Goal: Task Accomplishment & Management: Complete application form

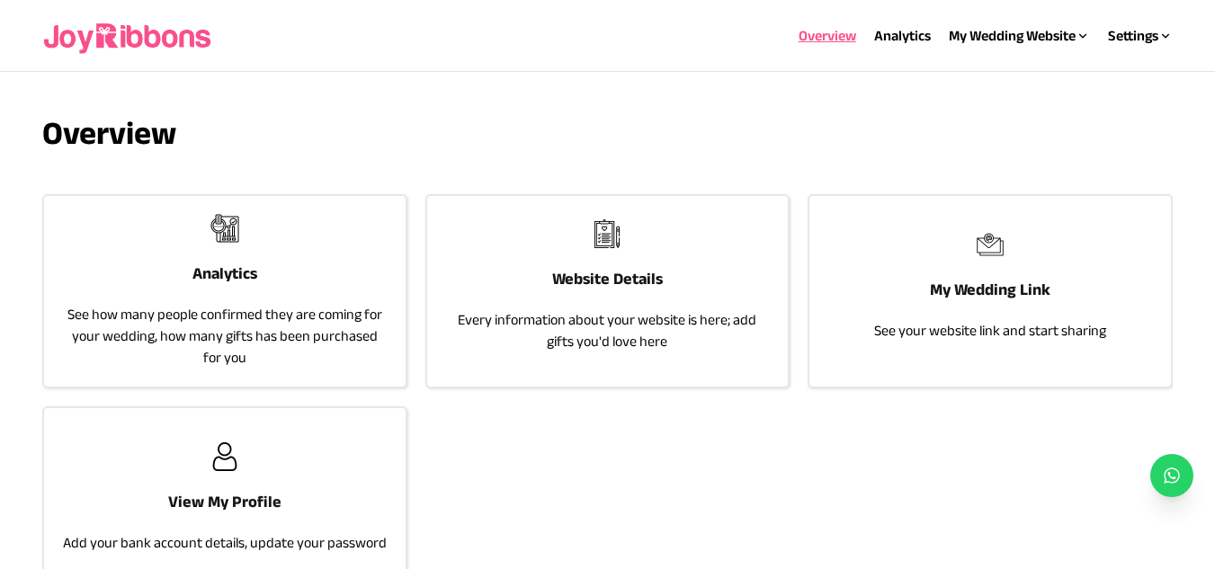
click at [241, 496] on h3 "View My Profile" at bounding box center [224, 501] width 113 height 25
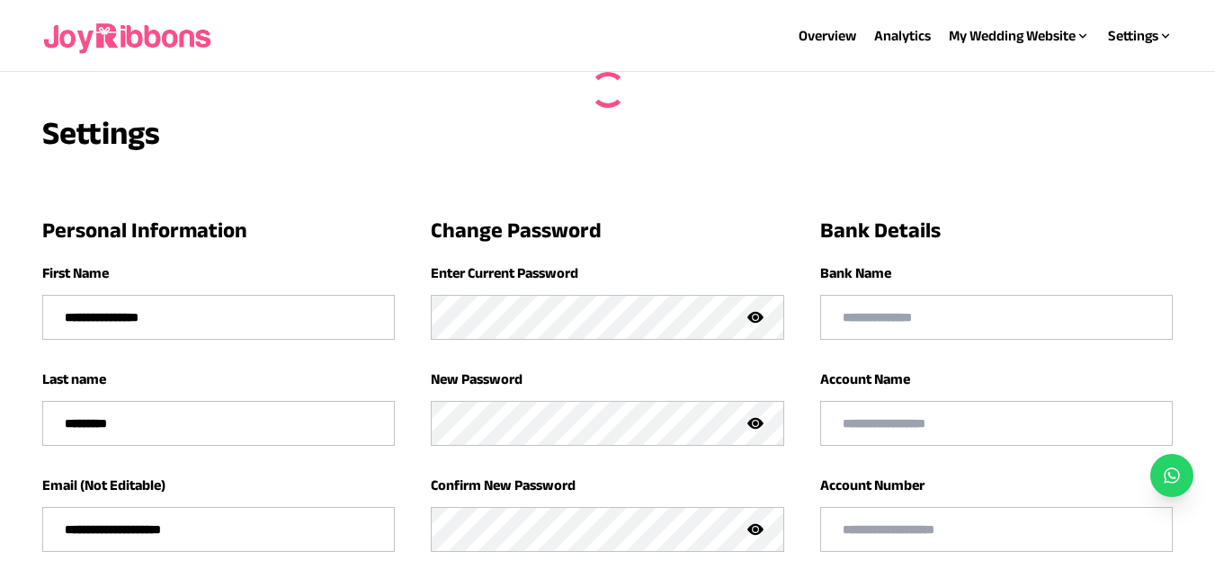
type input "**********"
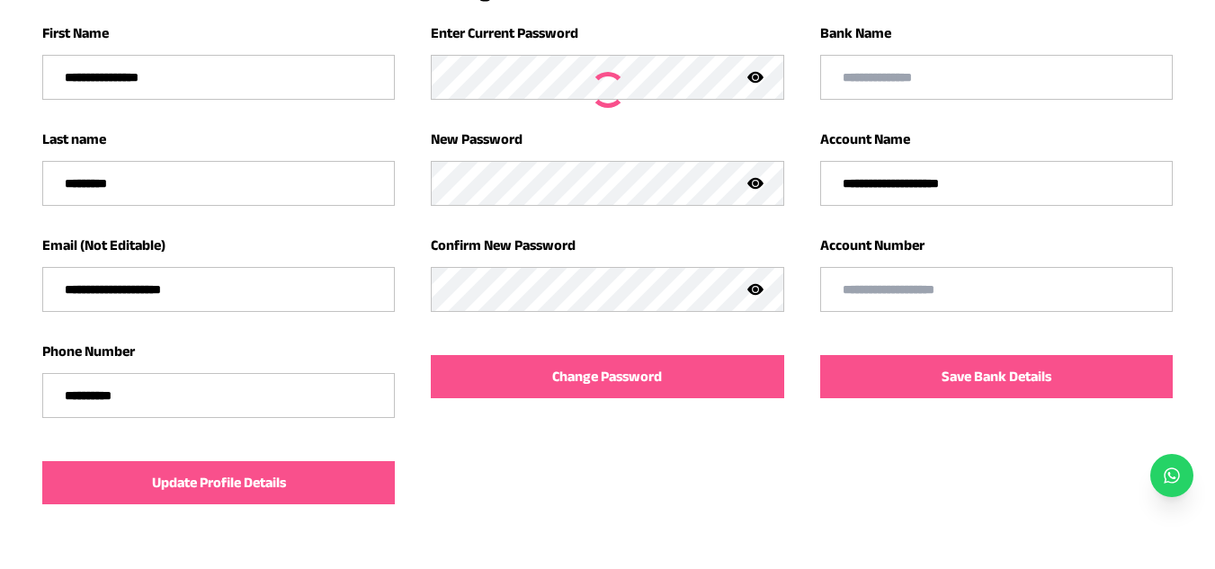
scroll to position [244, 0]
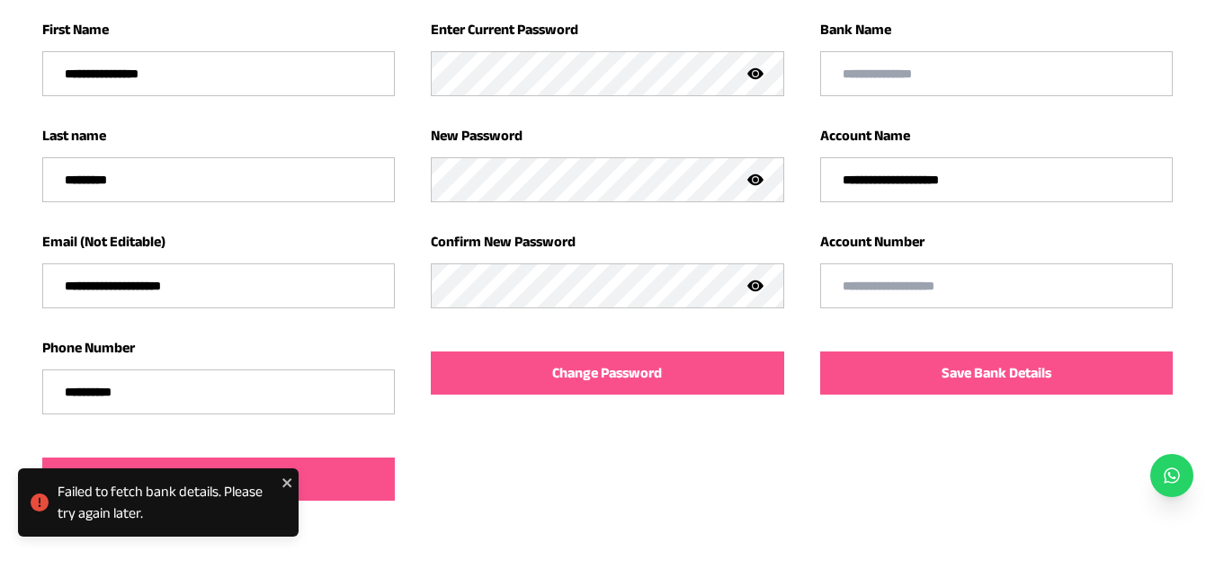
click at [759, 68] on icon at bounding box center [755, 74] width 16 height 16
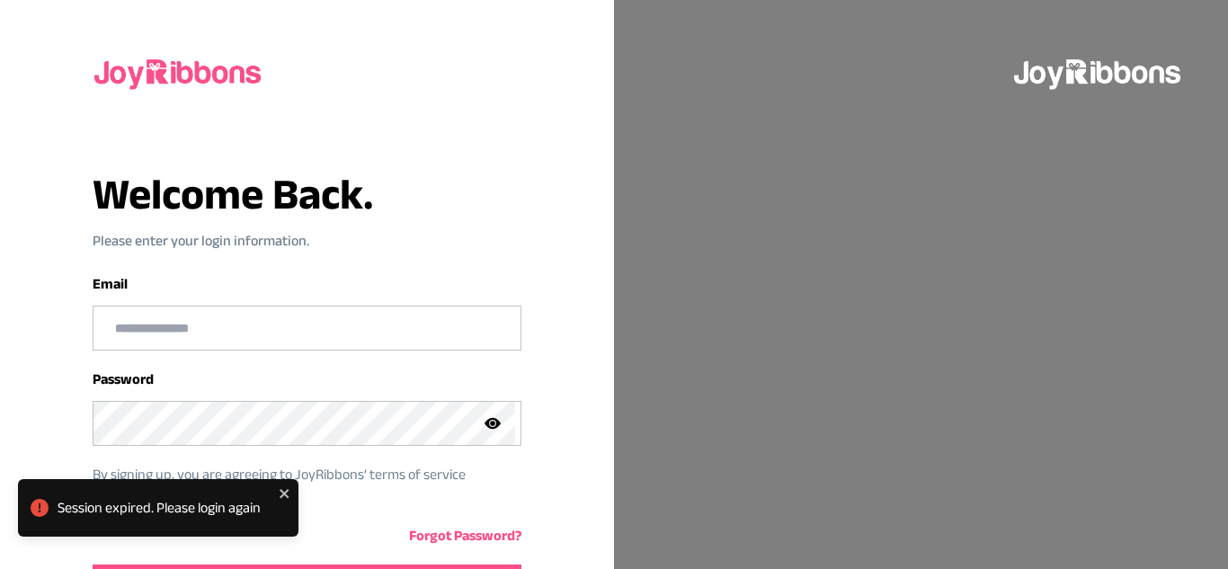
click at [759, 68] on div at bounding box center [921, 284] width 614 height 569
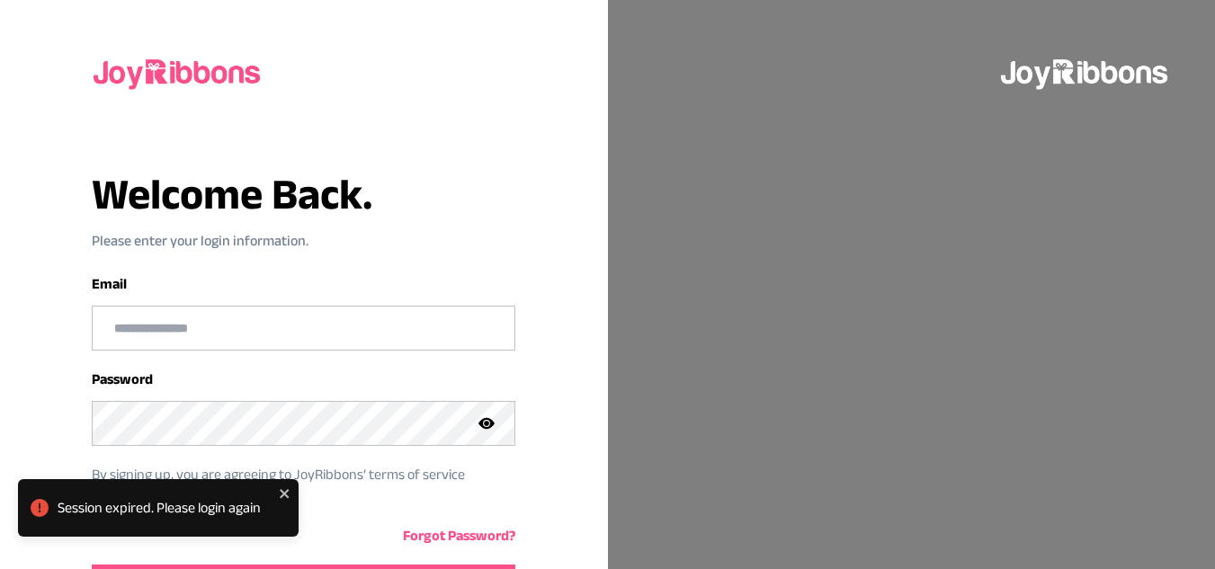
type input "**********"
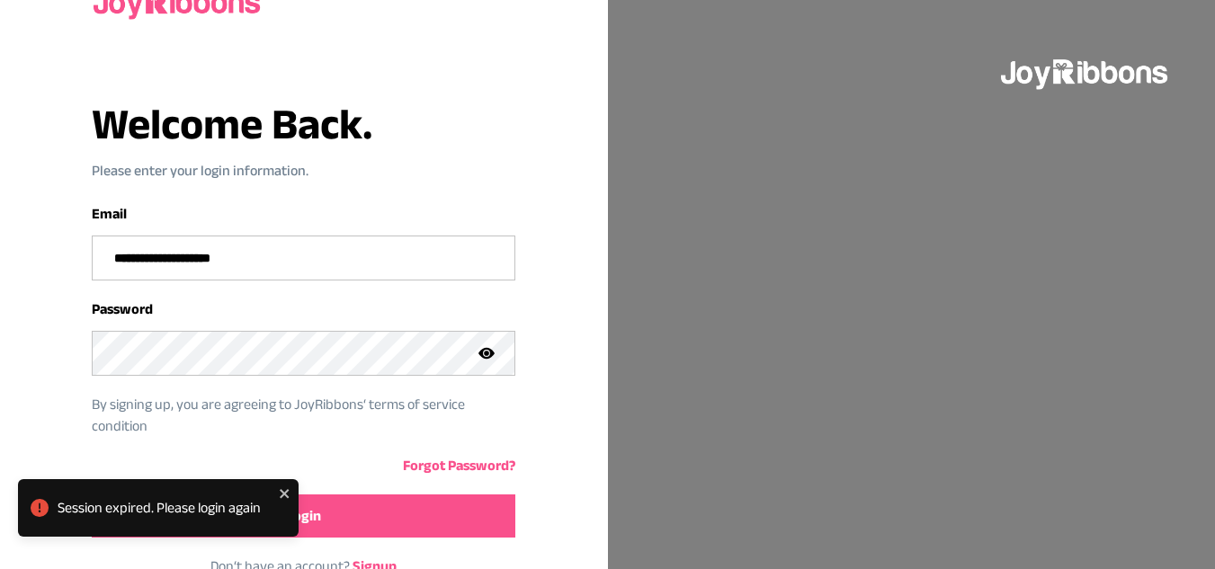
click at [486, 361] on icon at bounding box center [486, 353] width 16 height 16
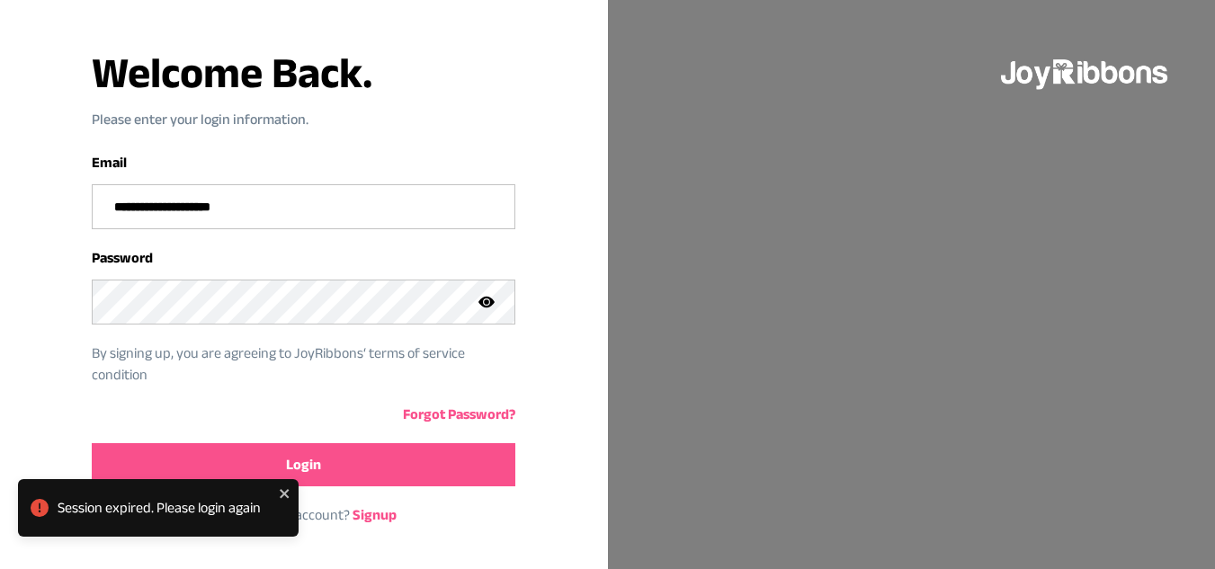
click at [372, 462] on button "Login" at bounding box center [303, 464] width 423 height 43
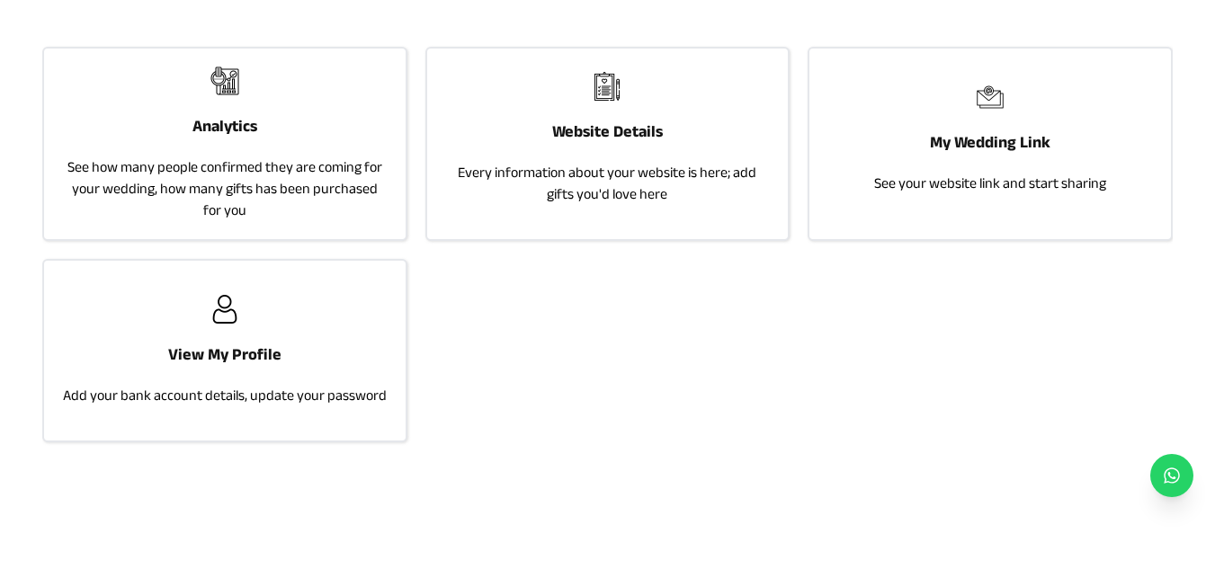
scroll to position [150, 0]
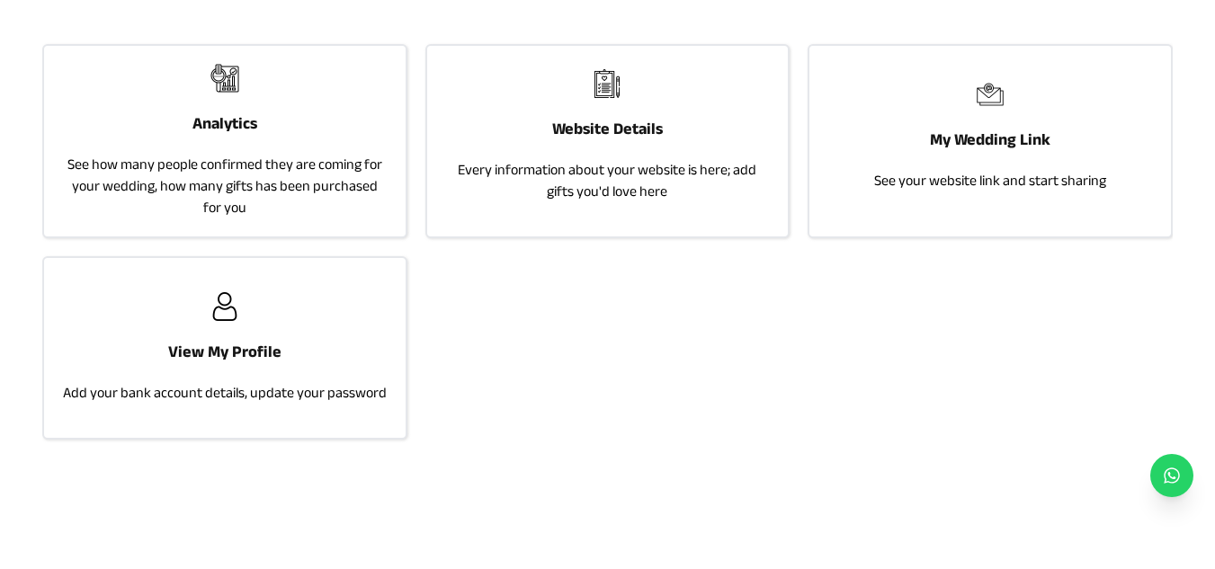
click at [216, 322] on div "View My Profile Add your bank account details, update your password" at bounding box center [224, 348] width 361 height 180
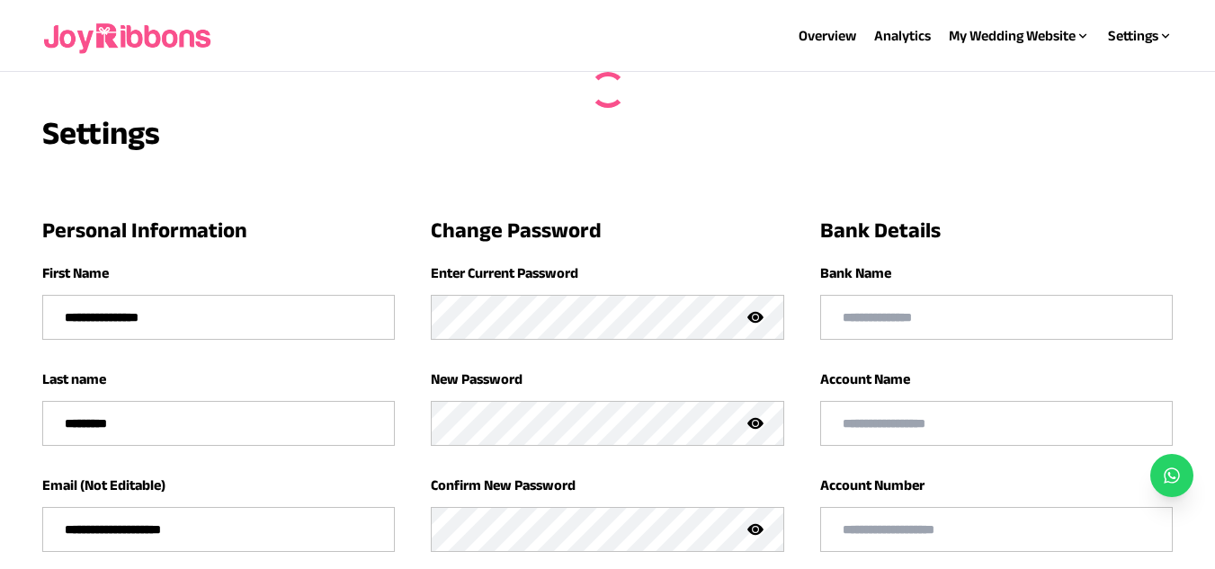
type input "**********"
type input "*********"
type input "**********"
click at [99, 52] on img at bounding box center [128, 36] width 173 height 58
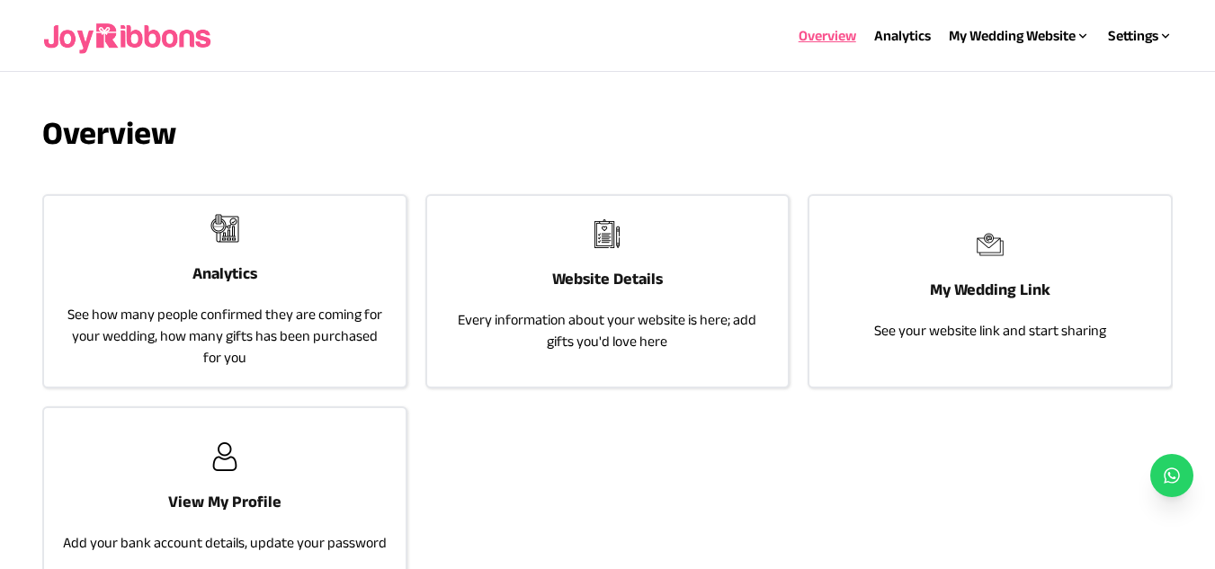
click at [539, 284] on div "Website Details Every information about your website is here; add gifts you'd l…" at bounding box center [607, 286] width 361 height 180
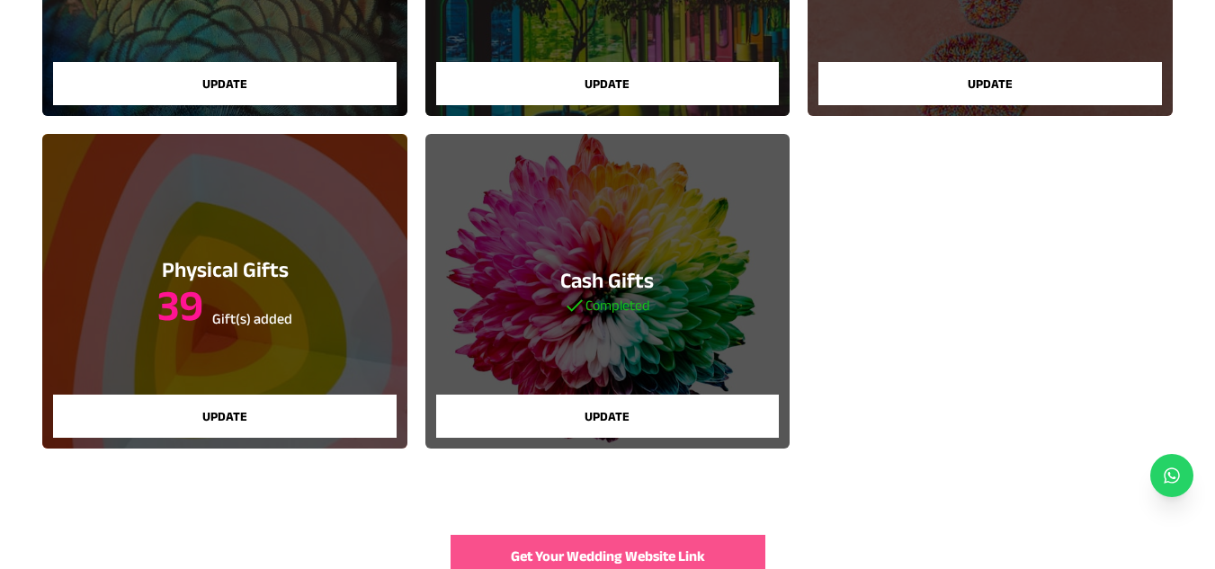
scroll to position [488, 0]
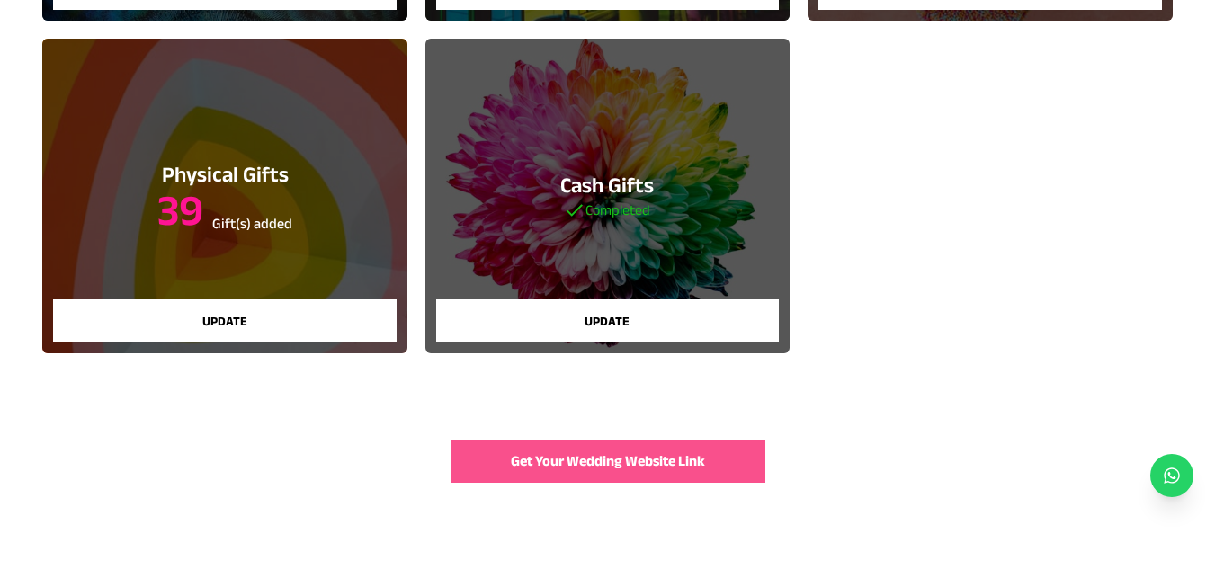
click at [541, 449] on button "Get Your Wedding Website Link" at bounding box center [607, 461] width 315 height 43
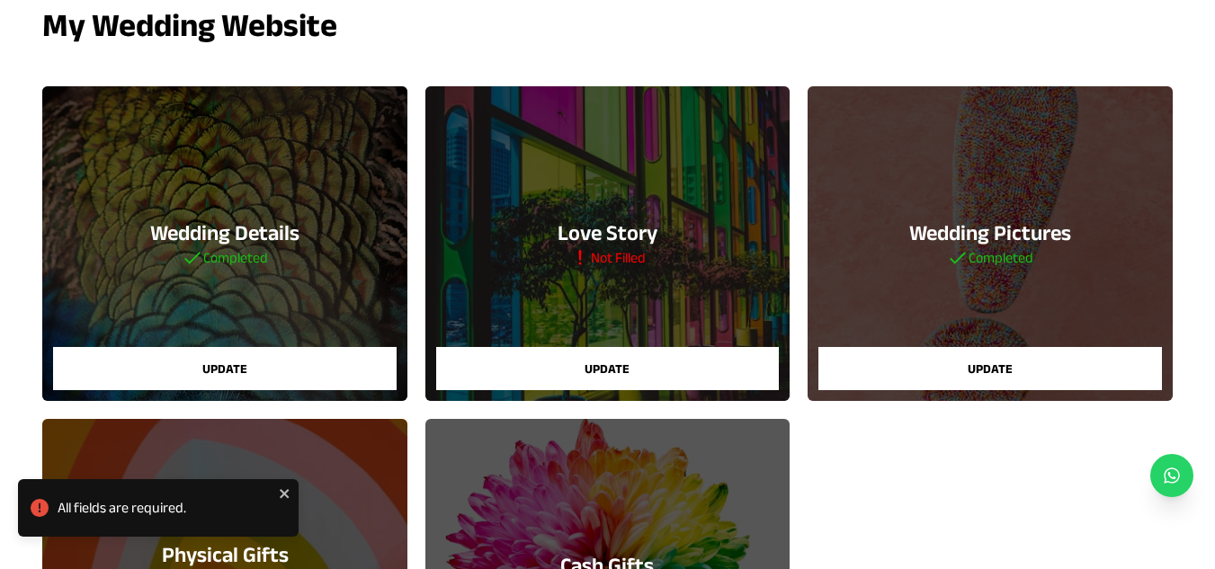
scroll to position [110, 0]
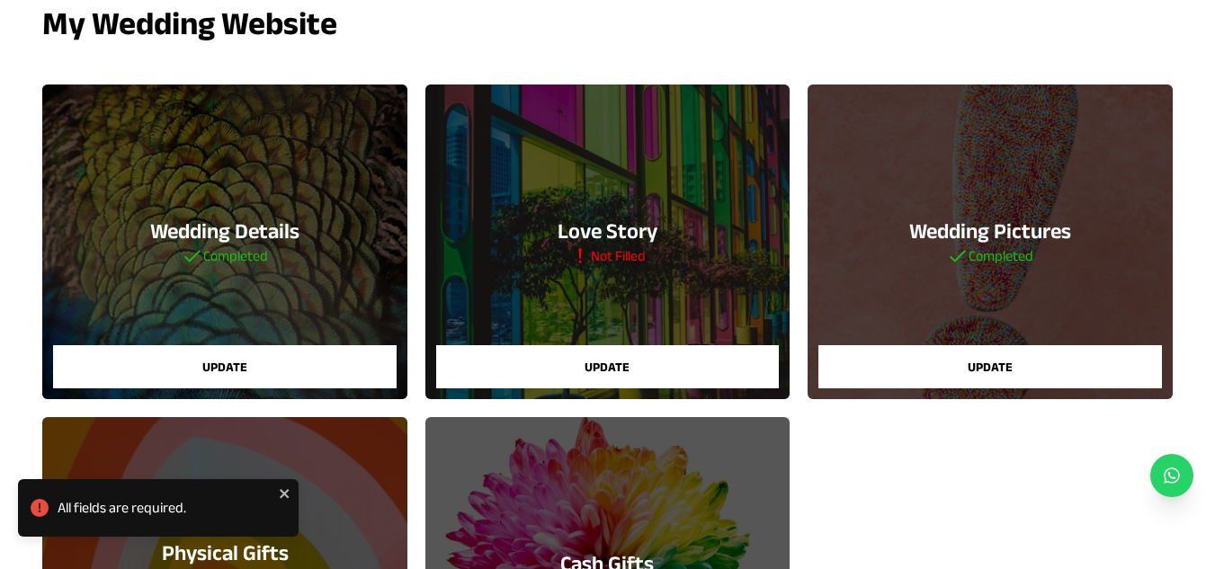
click at [311, 316] on div "Wedding Details Completed Update" at bounding box center [224, 242] width 364 height 315
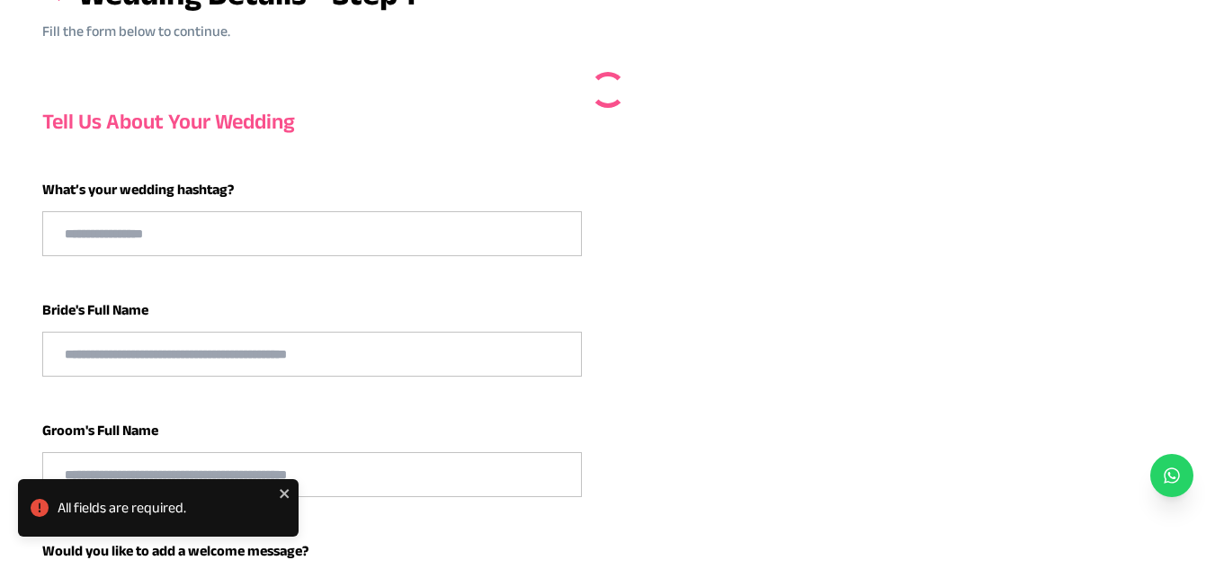
type input "**********"
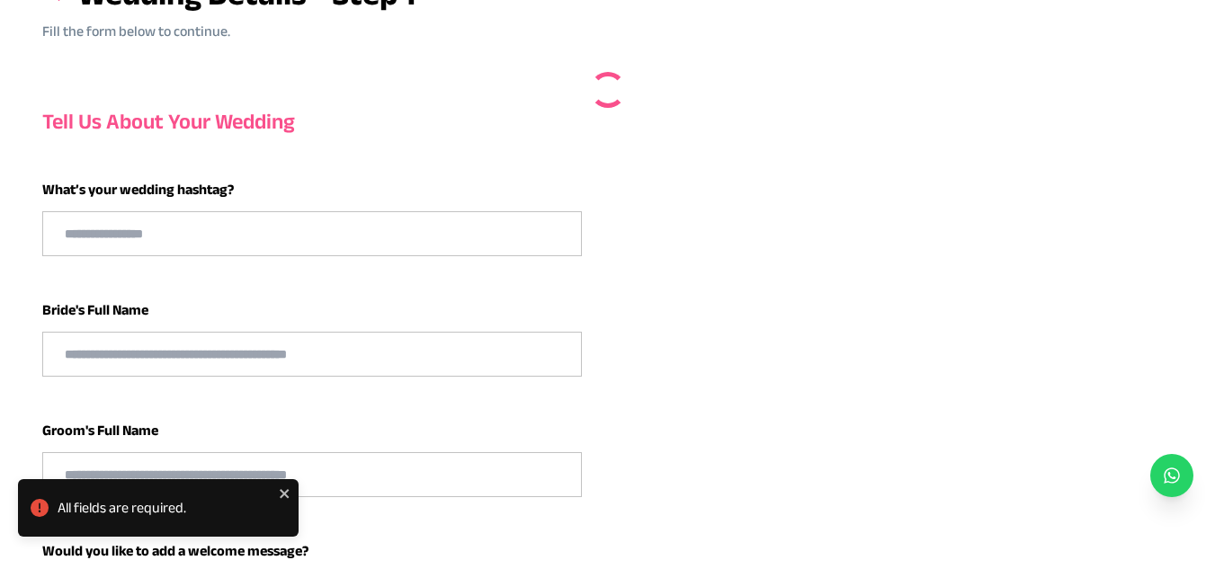
type input "**********"
select select "**"
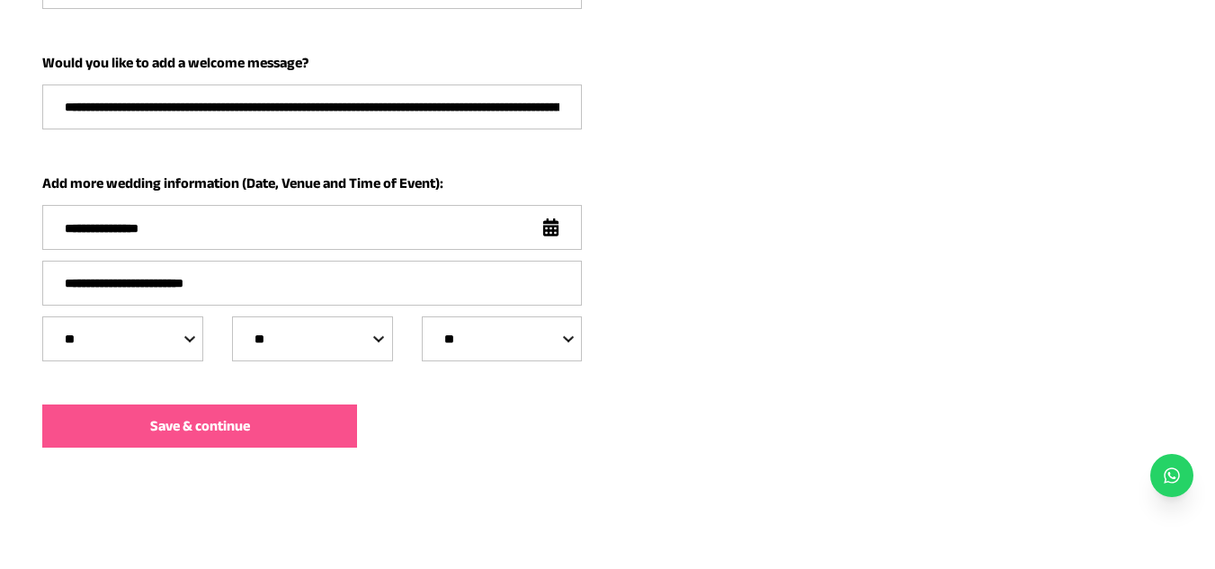
scroll to position [641, 0]
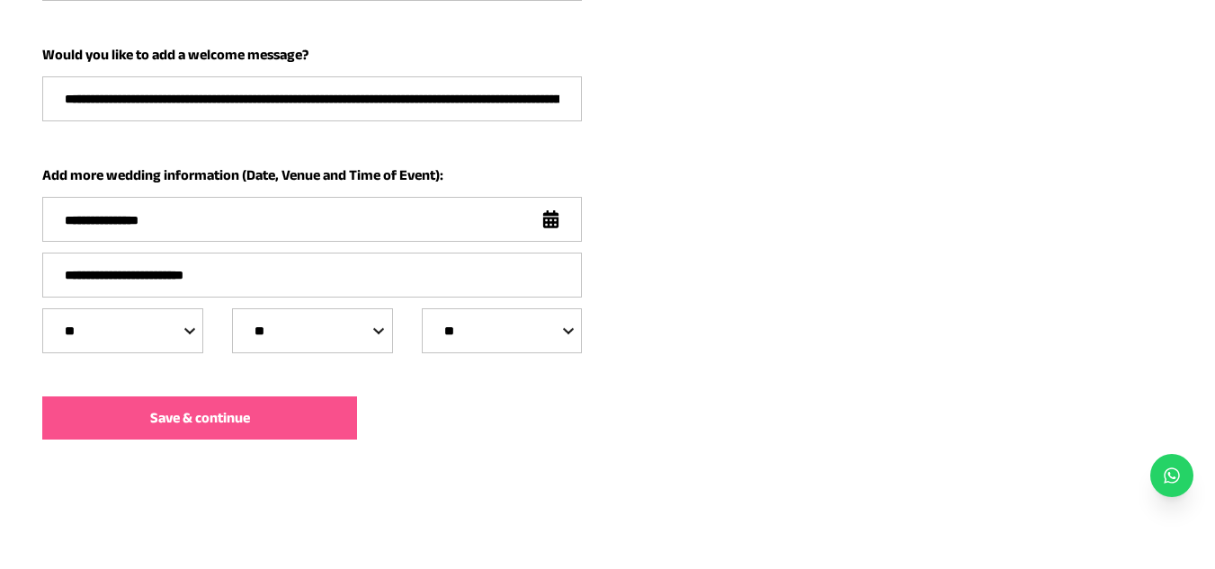
click at [270, 425] on button "Save & continue" at bounding box center [199, 417] width 315 height 43
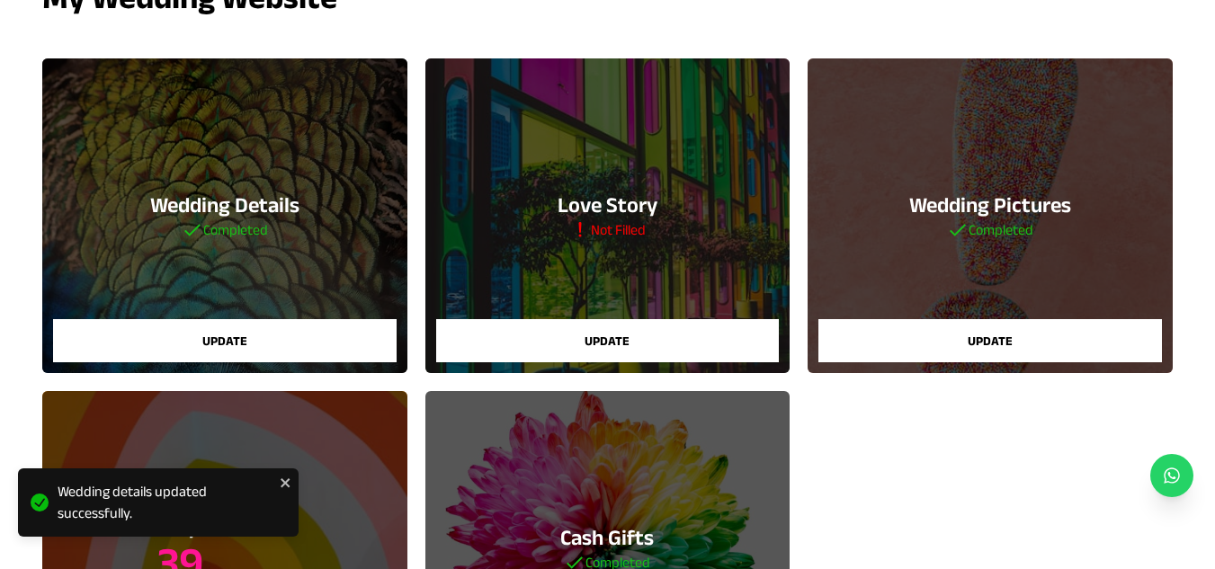
scroll to position [138, 0]
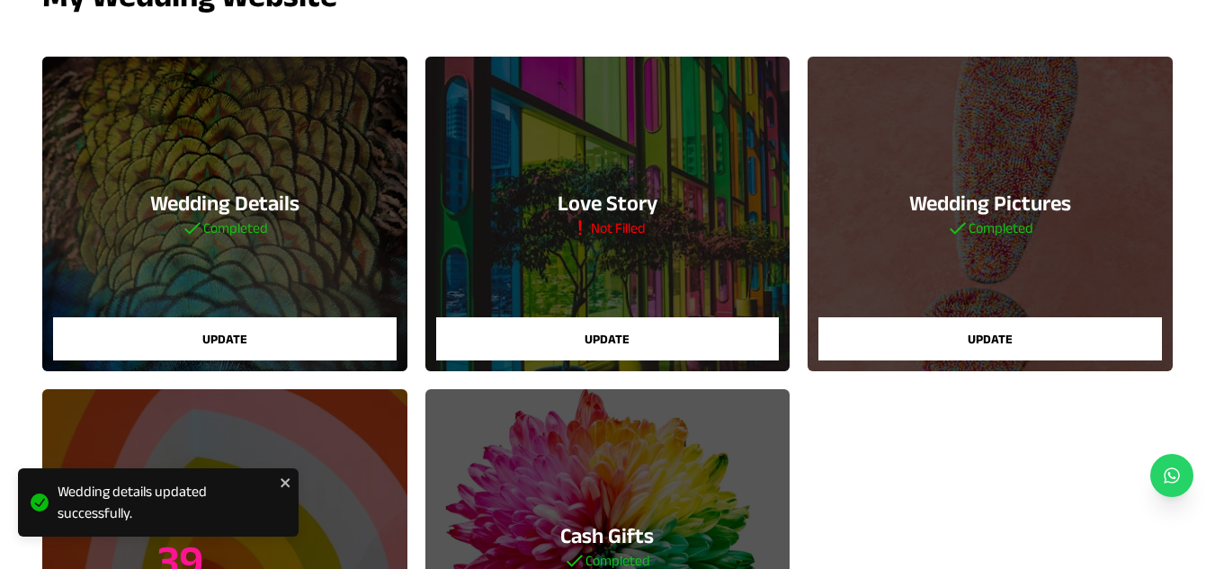
click at [968, 255] on div "Wedding Pictures Completed Update" at bounding box center [989, 214] width 364 height 315
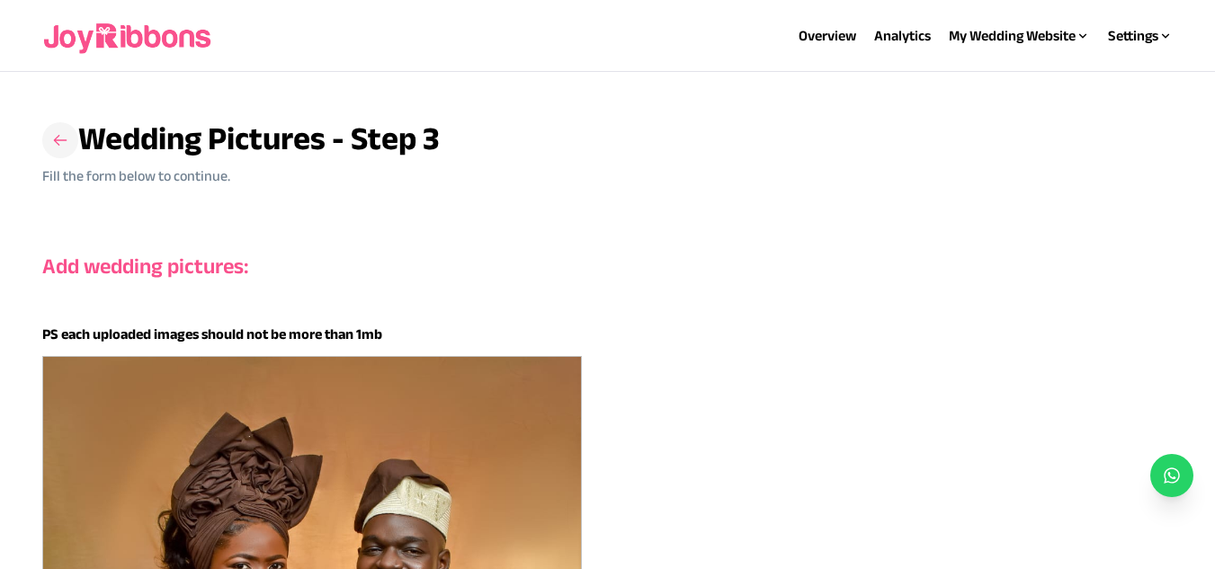
click at [59, 129] on h3 at bounding box center [60, 140] width 36 height 36
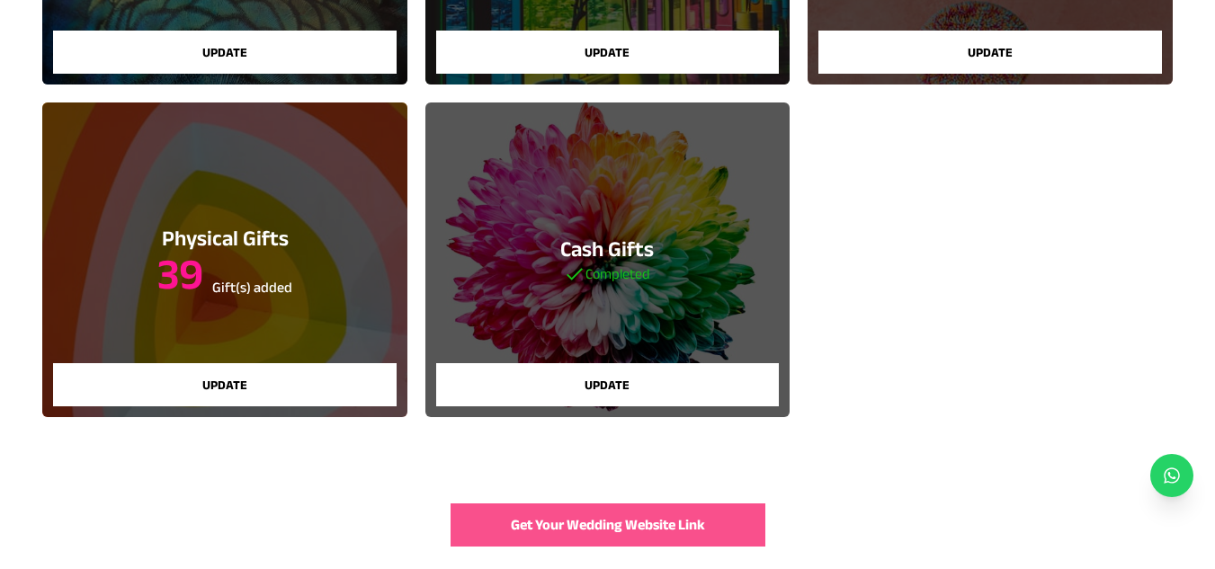
scroll to position [425, 0]
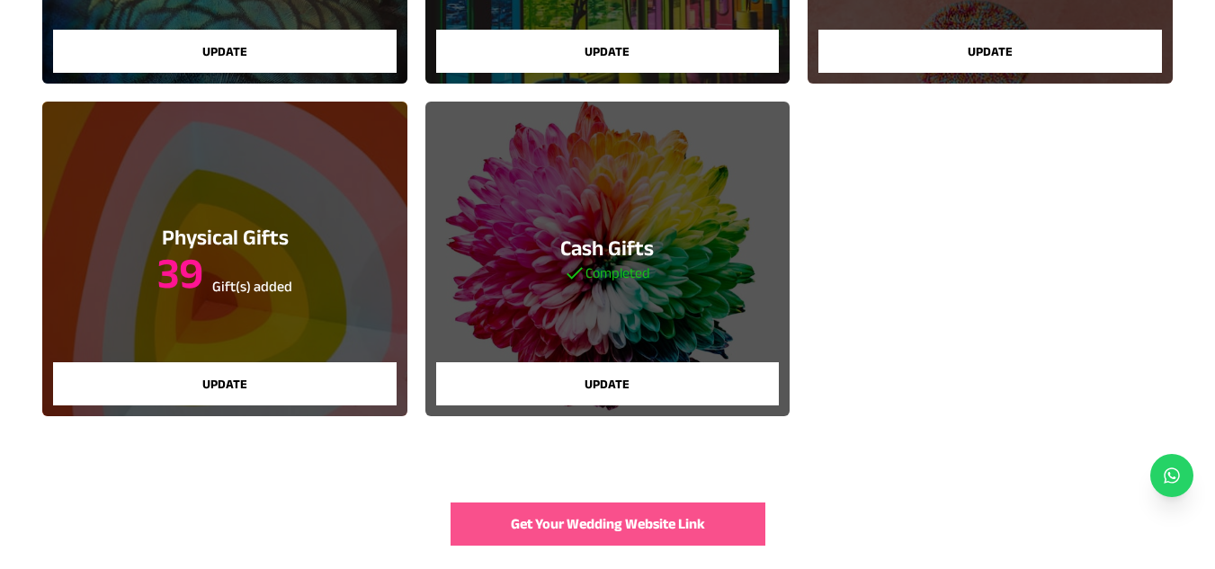
click at [637, 258] on h3 "Cash Gifts" at bounding box center [606, 248] width 93 height 29
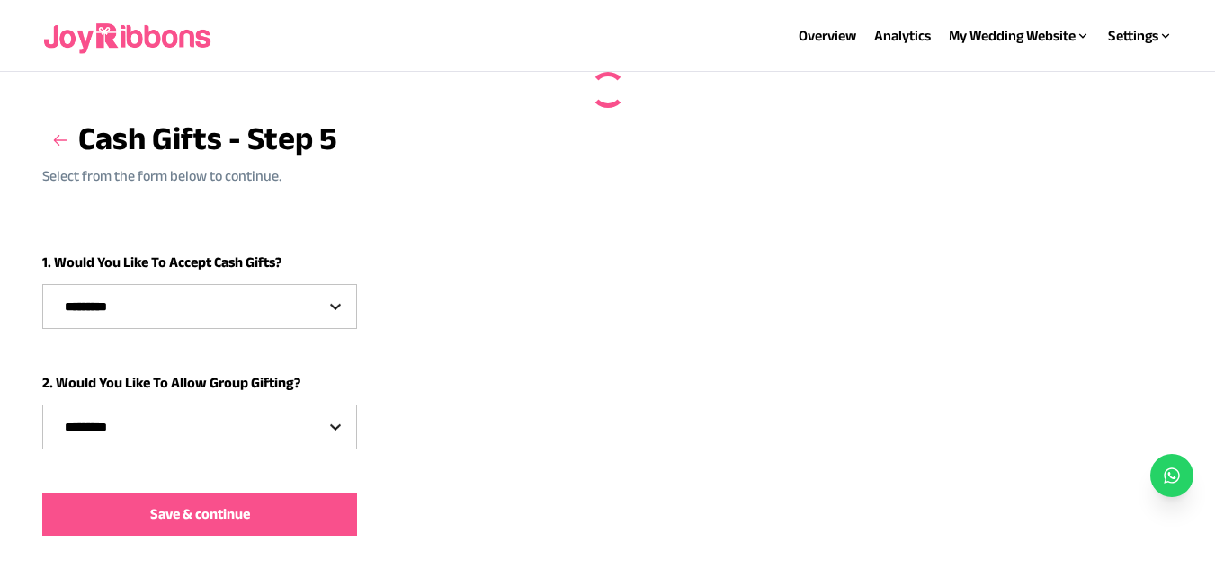
select select "***"
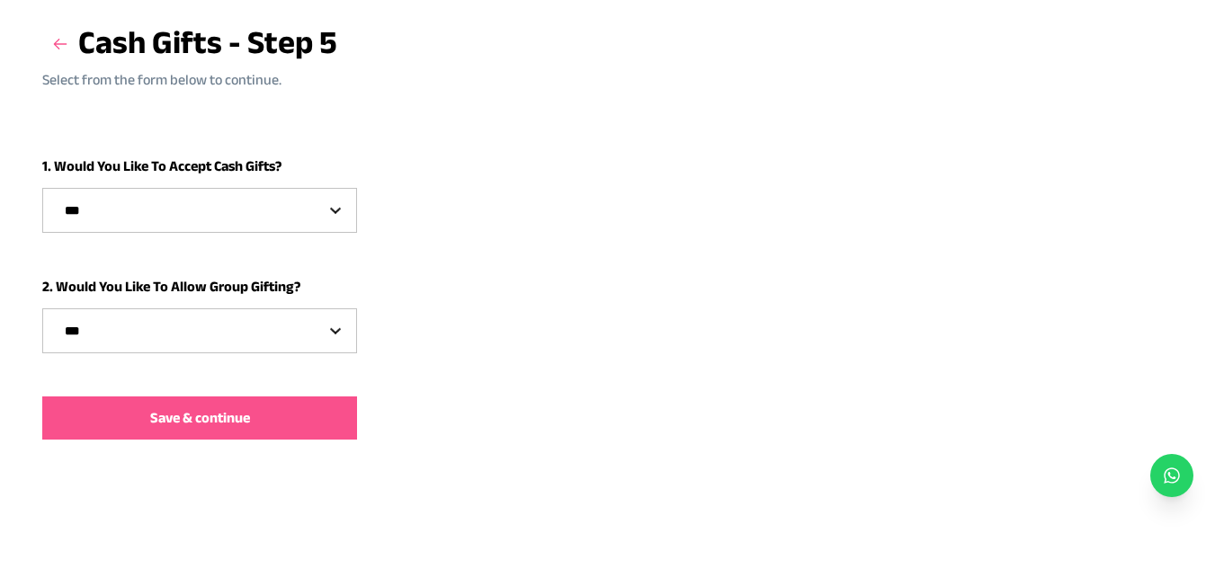
click at [256, 409] on button "Save & continue" at bounding box center [199, 417] width 315 height 43
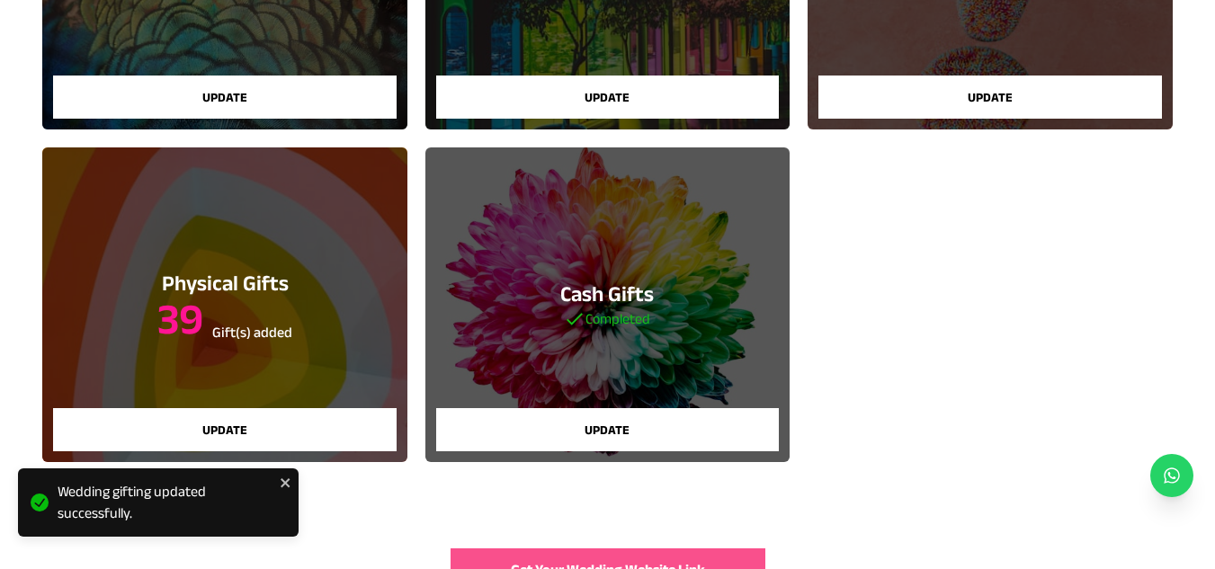
scroll to position [380, 0]
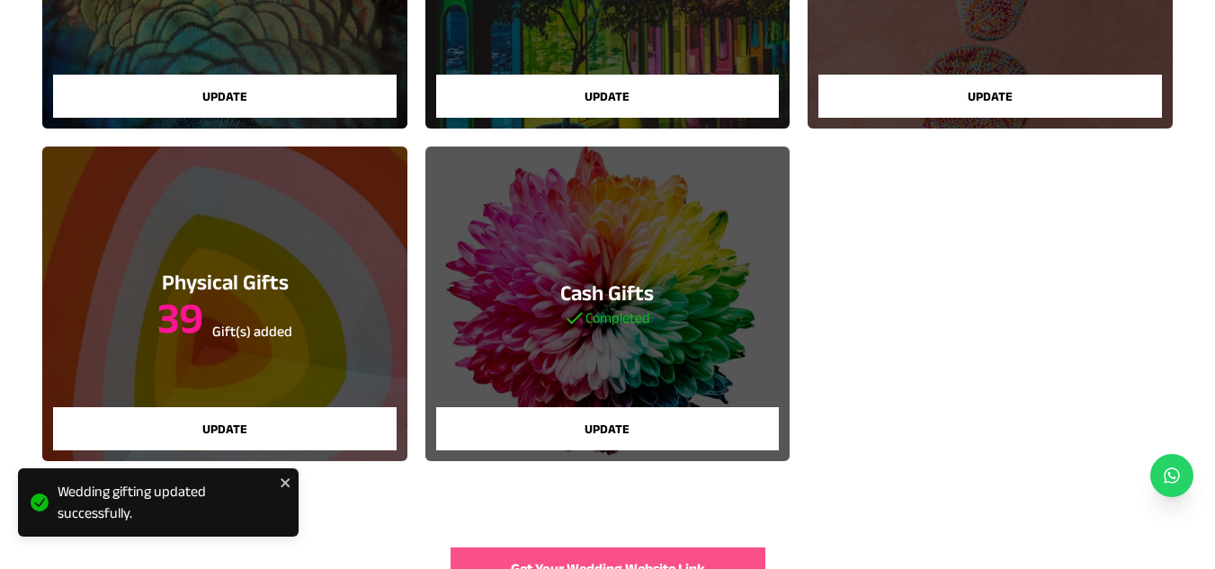
click at [282, 259] on div "Physical Gifts 39 Gift(s) added Update" at bounding box center [224, 304] width 364 height 315
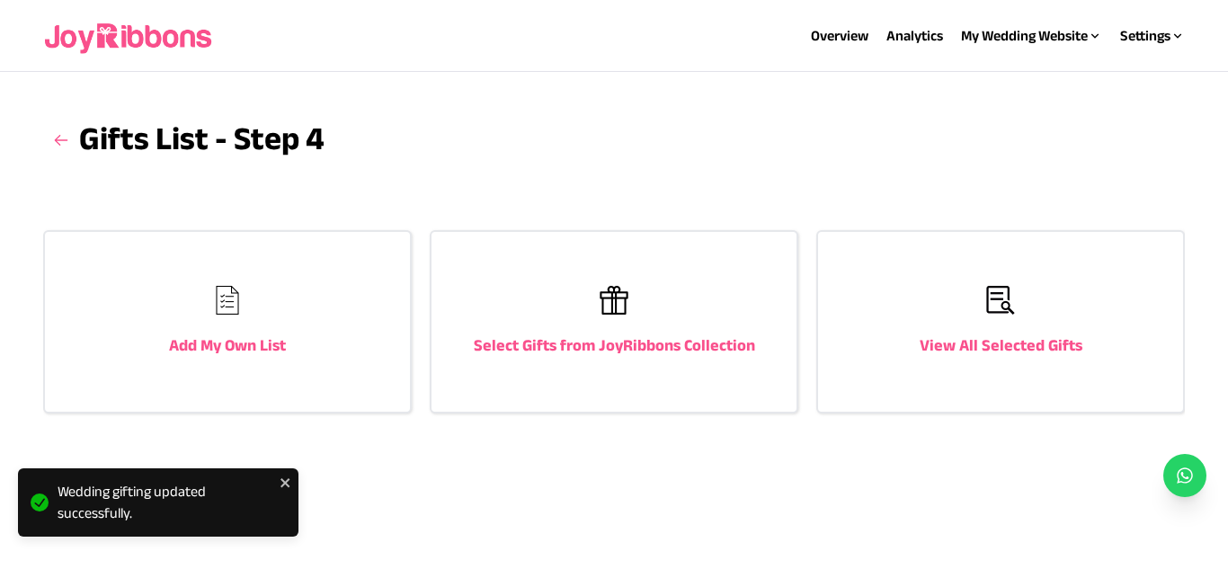
click at [987, 301] on img at bounding box center [1000, 300] width 29 height 29
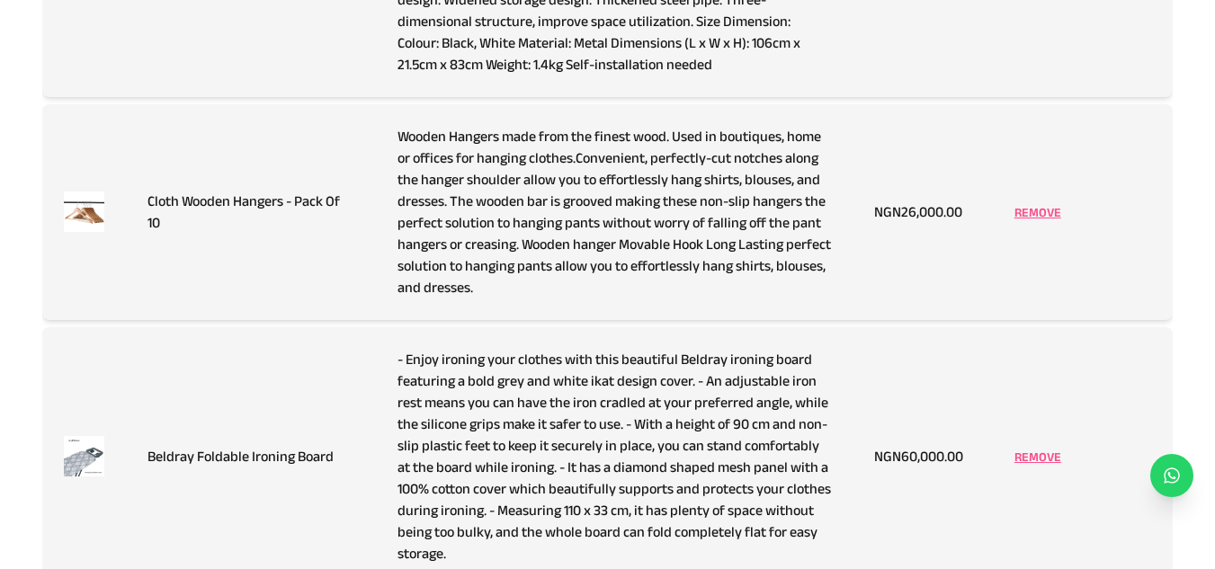
scroll to position [527, 0]
click at [1050, 216] on p "REMOVE" at bounding box center [1037, 211] width 47 height 18
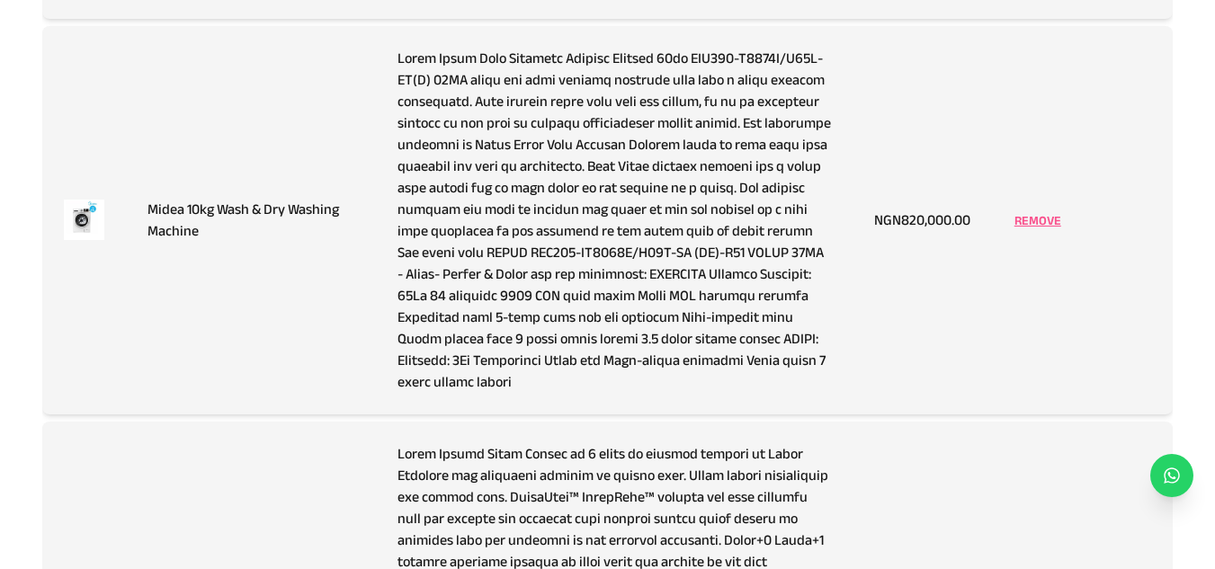
scroll to position [1089, 0]
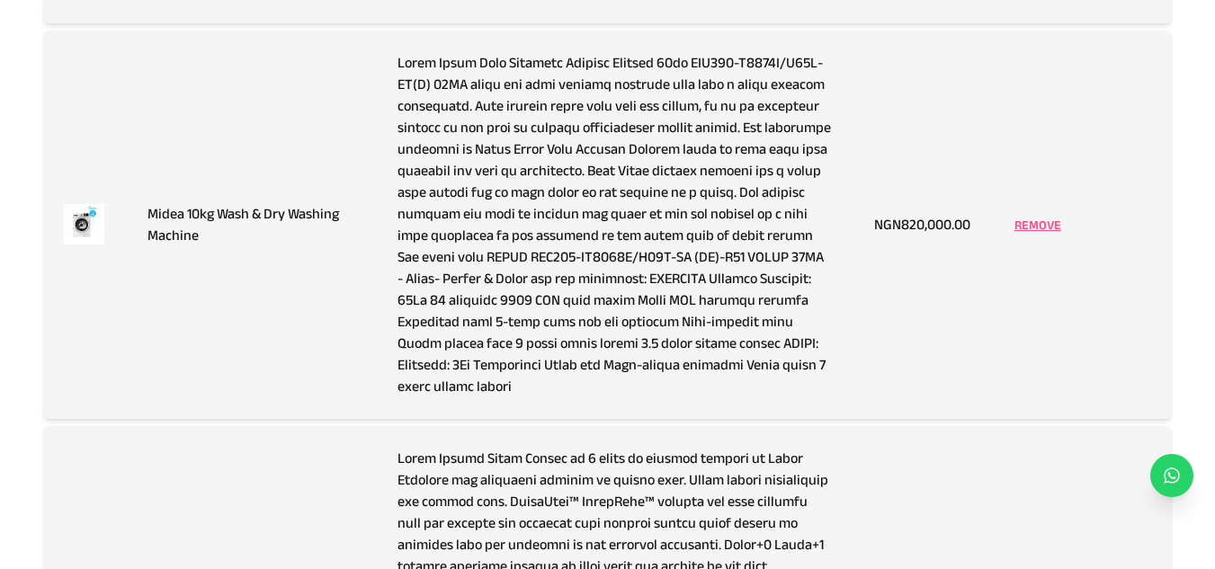
click at [1028, 216] on p "REMOVE" at bounding box center [1037, 225] width 47 height 18
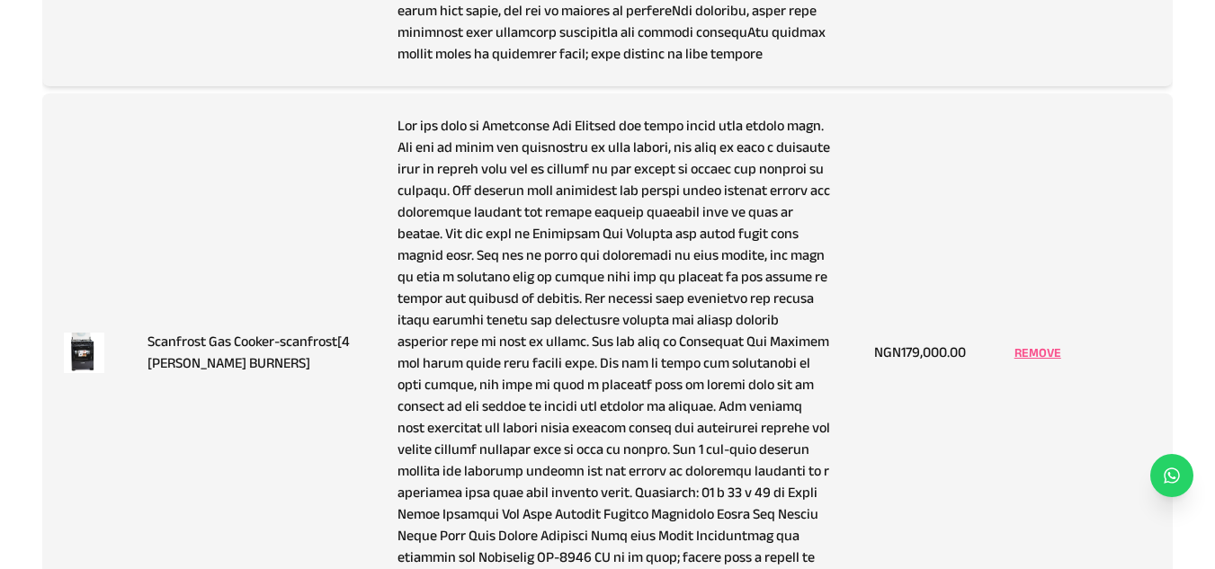
scroll to position [3938, 0]
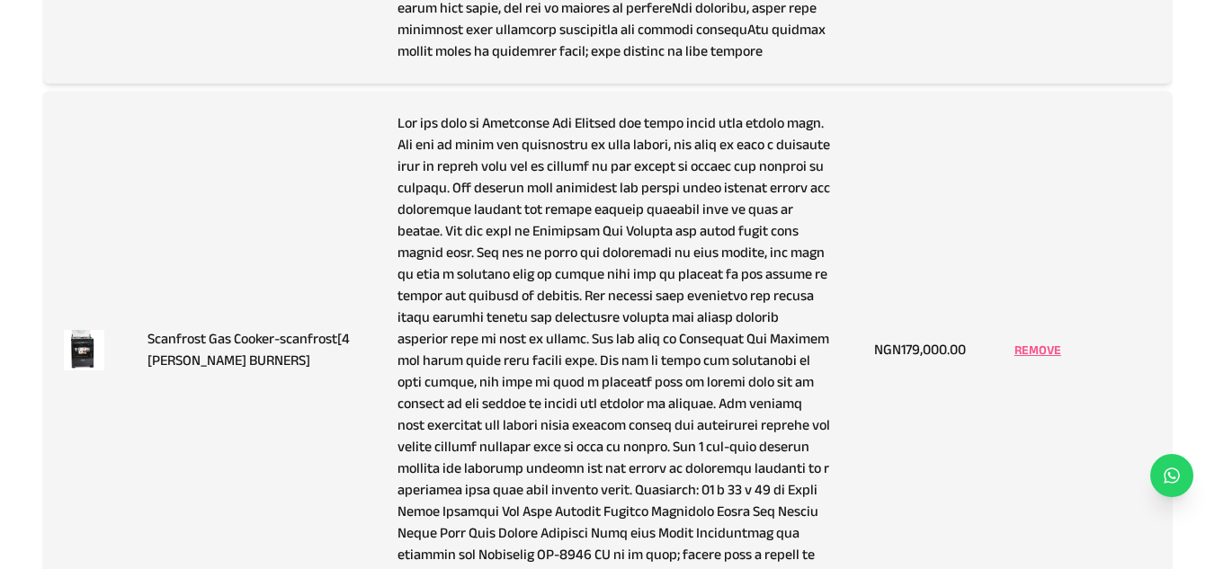
click at [569, 342] on td at bounding box center [614, 350] width 476 height 518
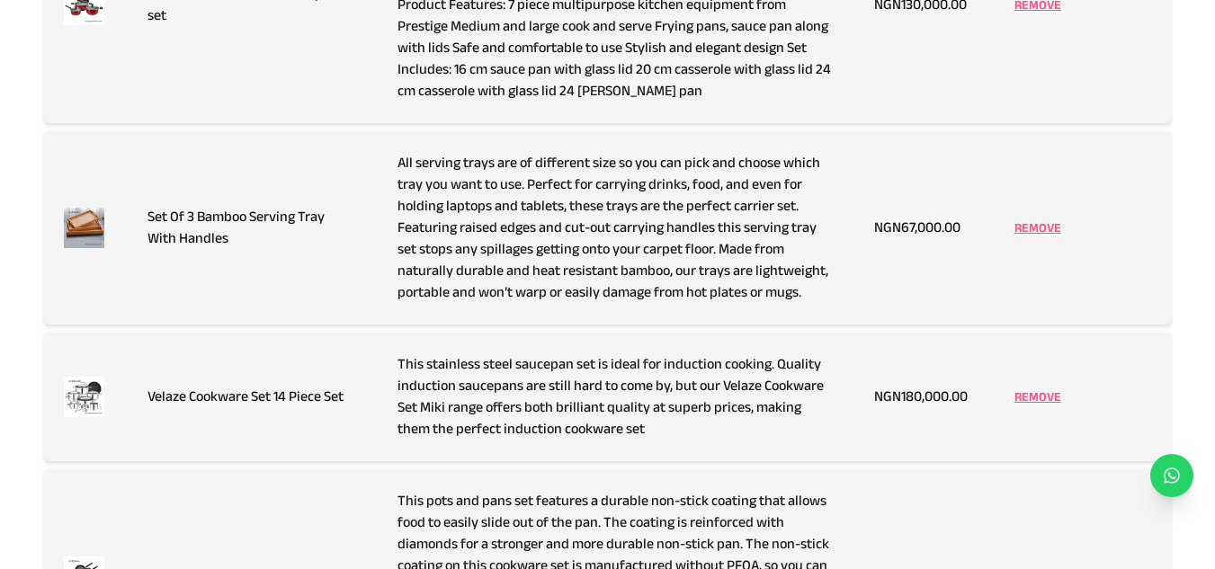
scroll to position [5721, 0]
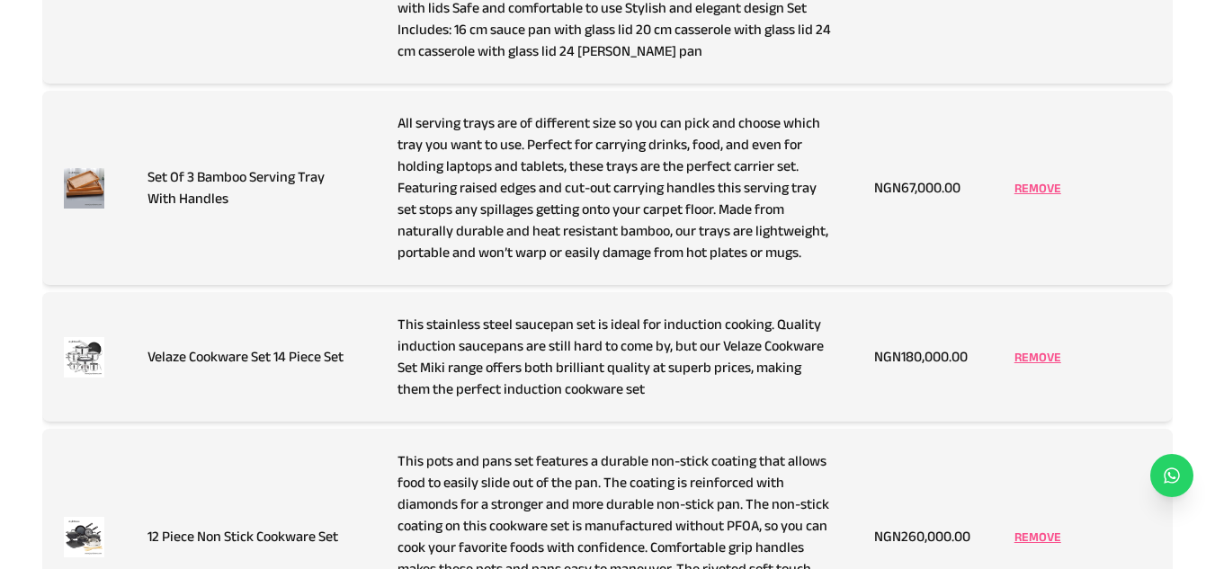
click at [1031, 348] on p "REMOVE" at bounding box center [1037, 357] width 47 height 18
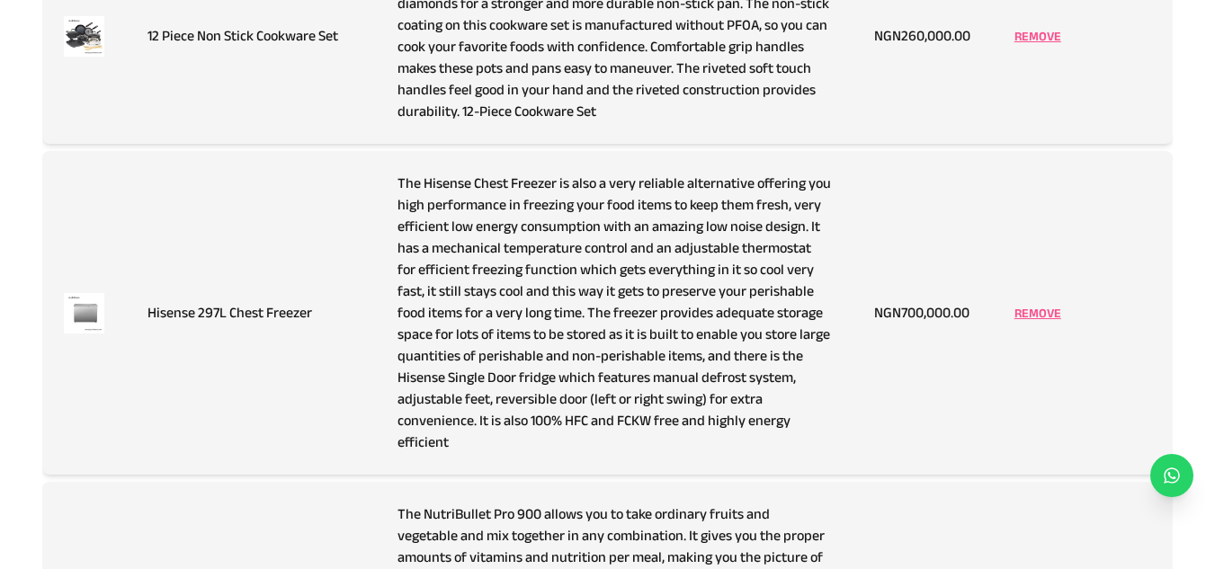
scroll to position [6085, 0]
click at [1034, 305] on p "REMOVE" at bounding box center [1037, 314] width 47 height 18
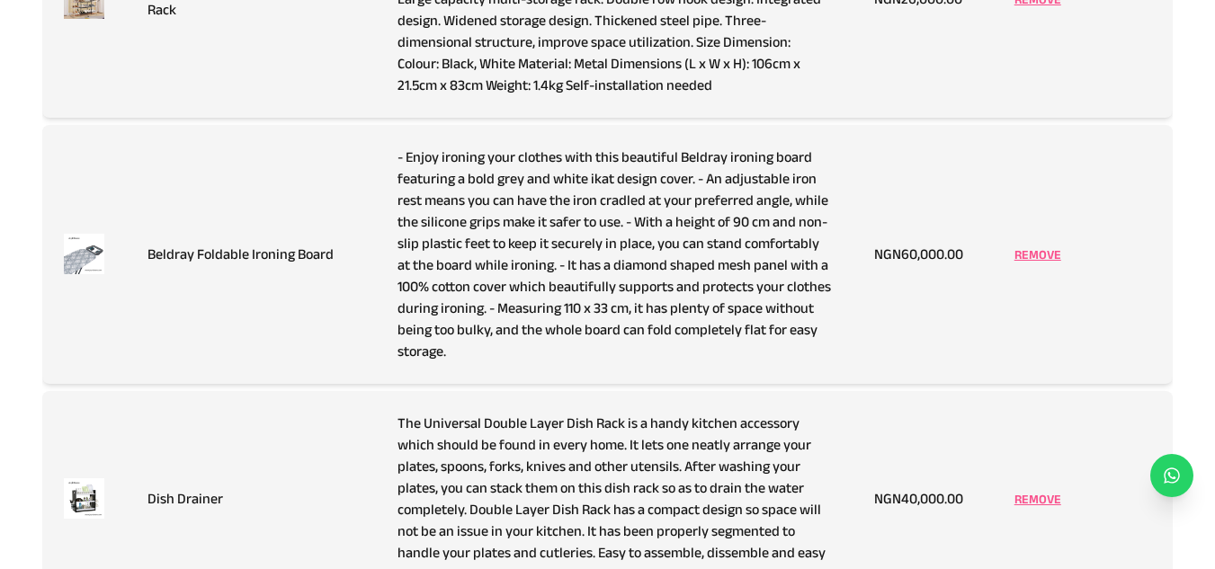
scroll to position [0, 0]
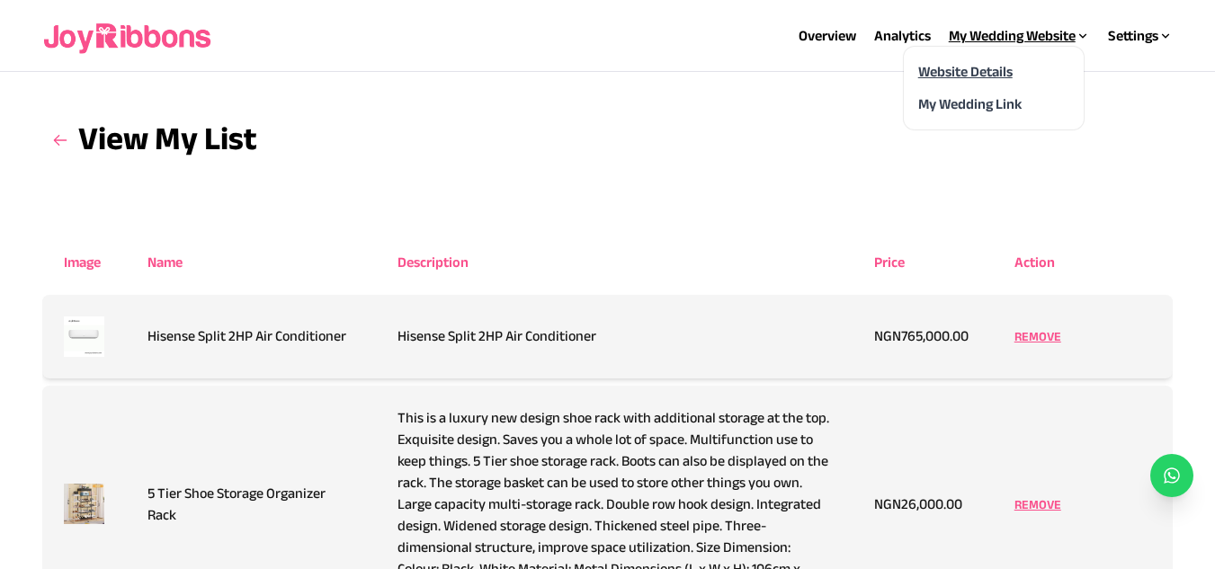
click at [954, 76] on link "Website Details" at bounding box center [965, 71] width 94 height 15
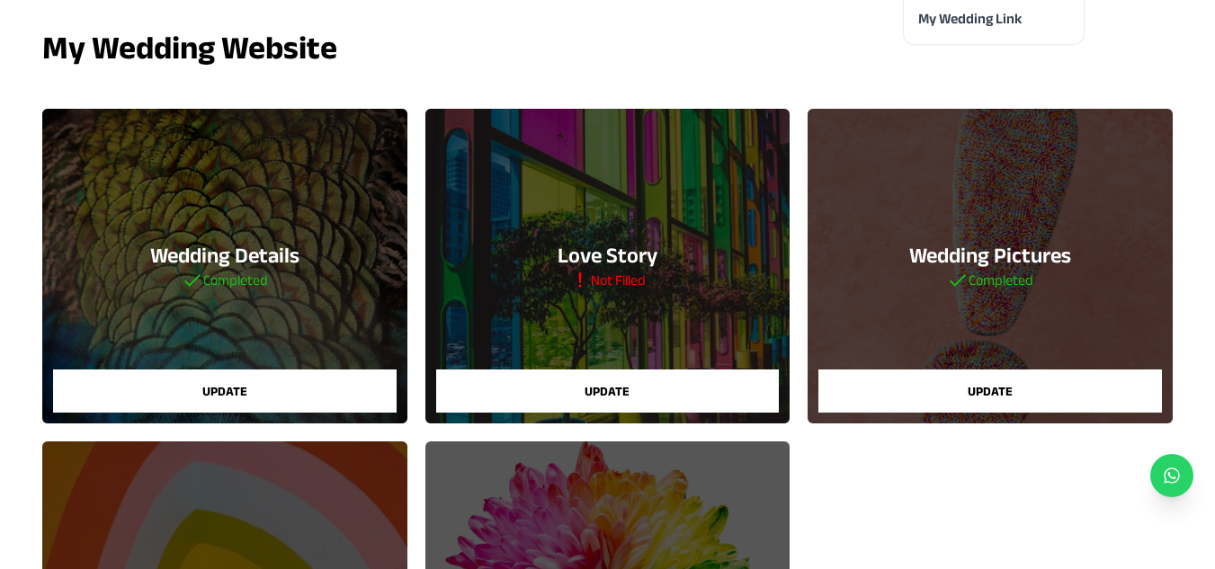
scroll to position [87, 0]
